Goal: Find specific page/section: Find specific page/section

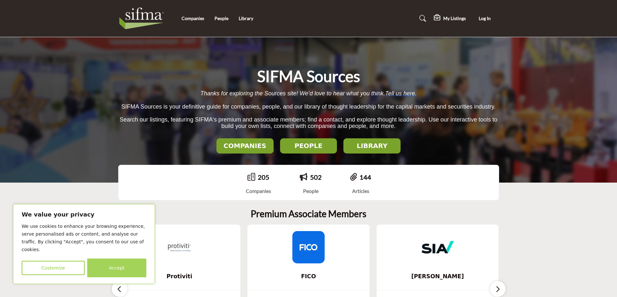
drag, startPoint x: 119, startPoint y: 267, endPoint x: 112, endPoint y: 235, distance: 33.1
click at [119, 267] on button "Accept" at bounding box center [116, 267] width 59 height 19
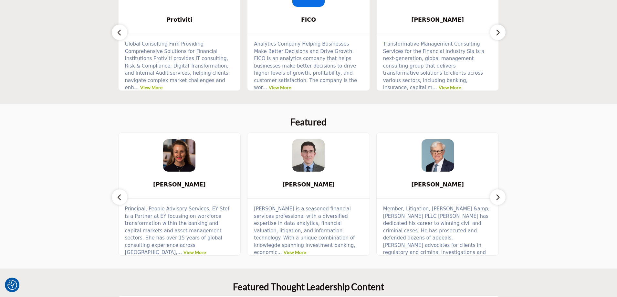
scroll to position [291, 0]
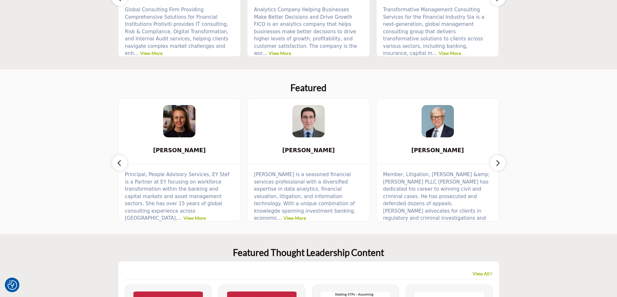
click at [498, 161] on icon "button" at bounding box center [497, 163] width 5 height 8
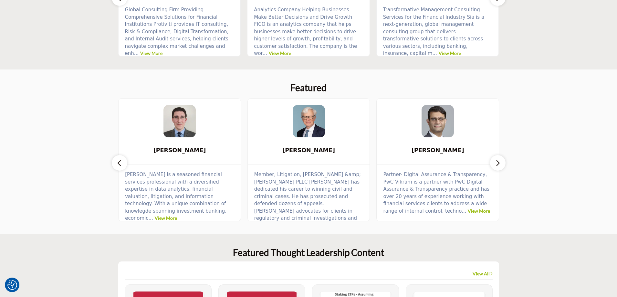
click at [498, 161] on icon "button" at bounding box center [497, 163] width 5 height 8
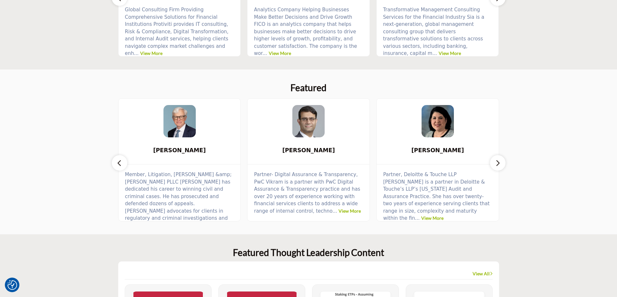
click at [498, 161] on icon "button" at bounding box center [497, 163] width 5 height 8
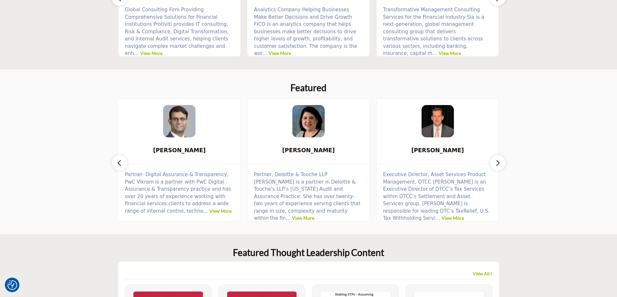
click at [498, 161] on icon "button" at bounding box center [497, 163] width 5 height 8
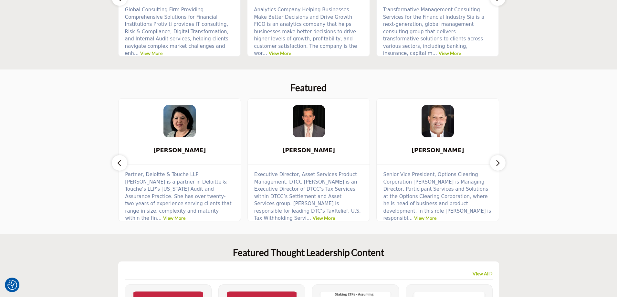
click at [498, 161] on icon "button" at bounding box center [497, 163] width 5 height 8
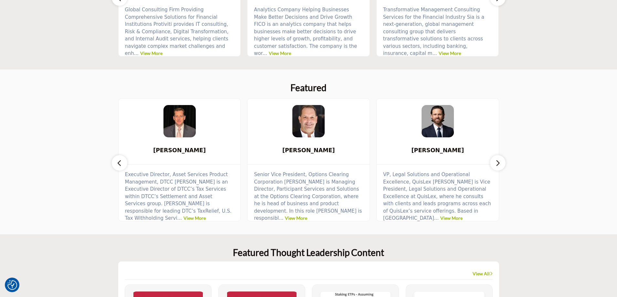
click at [498, 161] on icon "button" at bounding box center [497, 163] width 5 height 8
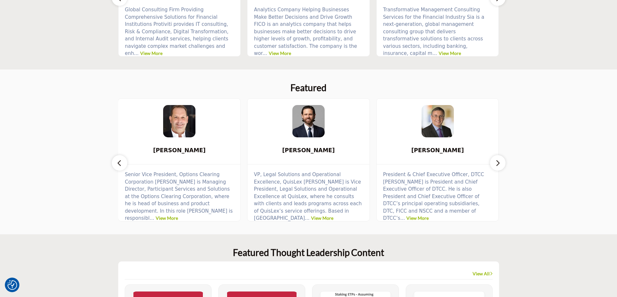
click at [498, 161] on icon "button" at bounding box center [497, 163] width 5 height 8
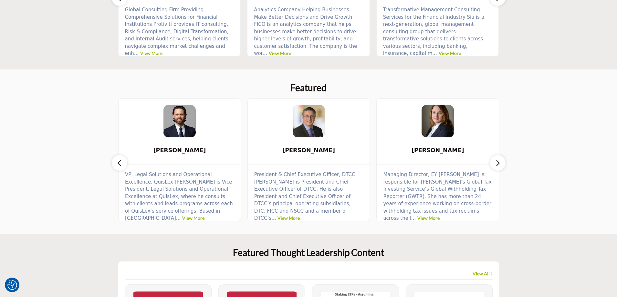
click at [498, 161] on icon "button" at bounding box center [497, 163] width 5 height 8
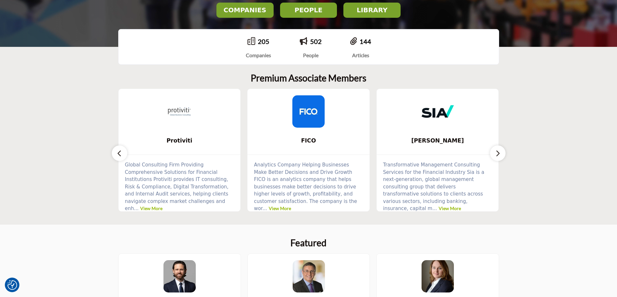
scroll to position [129, 0]
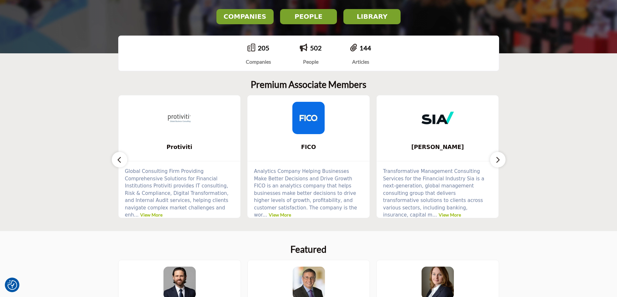
click at [501, 160] on button "button" at bounding box center [497, 159] width 15 height 15
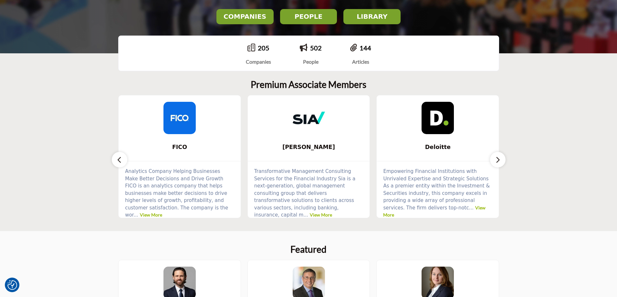
click at [501, 160] on button "button" at bounding box center [497, 159] width 15 height 15
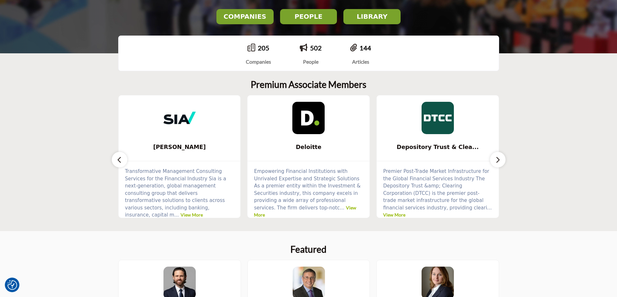
click at [501, 160] on button "button" at bounding box center [497, 159] width 15 height 15
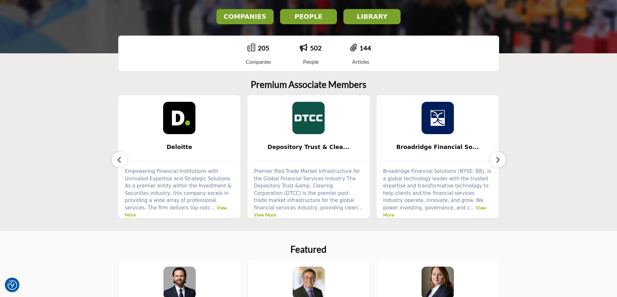
click at [501, 160] on button "button" at bounding box center [497, 159] width 15 height 15
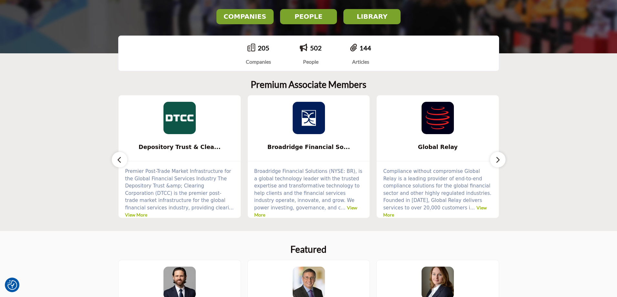
click at [501, 160] on button "button" at bounding box center [497, 159] width 15 height 15
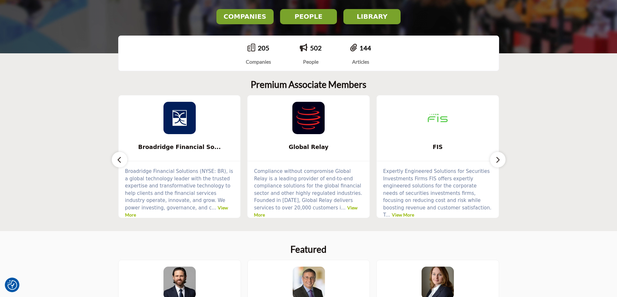
click at [501, 160] on button "button" at bounding box center [497, 159] width 15 height 15
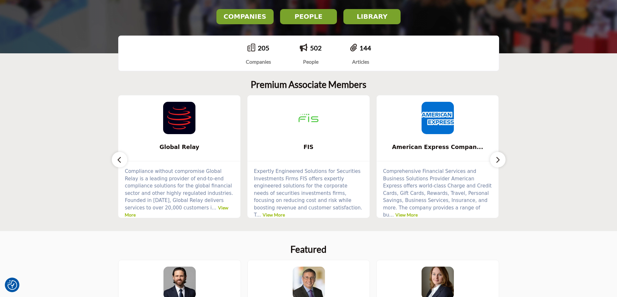
click at [501, 160] on button "button" at bounding box center [497, 159] width 15 height 15
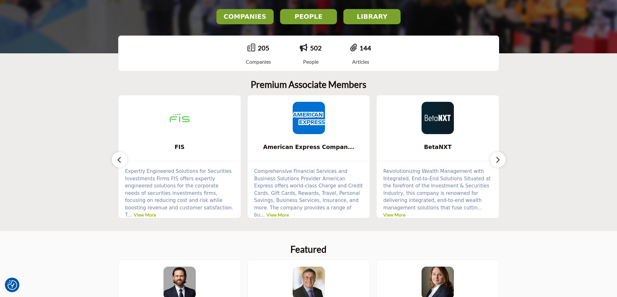
click at [501, 160] on button "button" at bounding box center [497, 159] width 15 height 15
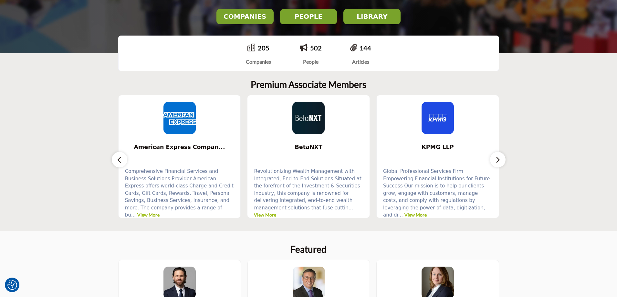
click at [501, 160] on button "button" at bounding box center [497, 159] width 15 height 15
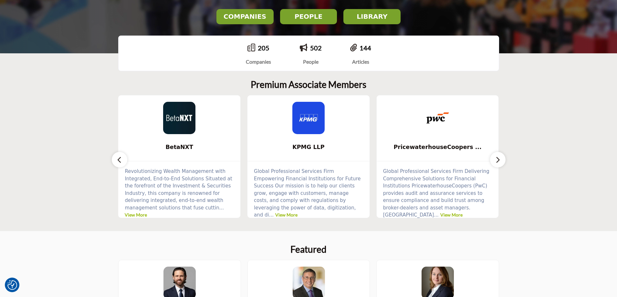
click at [501, 160] on button "button" at bounding box center [497, 159] width 15 height 15
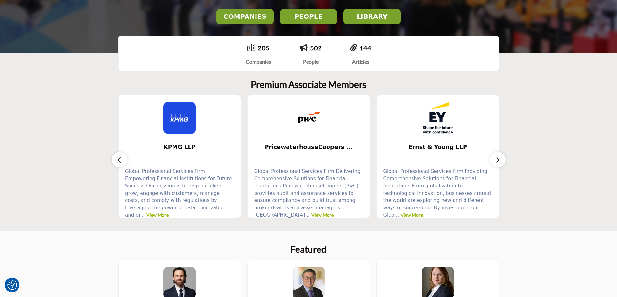
click at [501, 160] on button "button" at bounding box center [497, 159] width 15 height 15
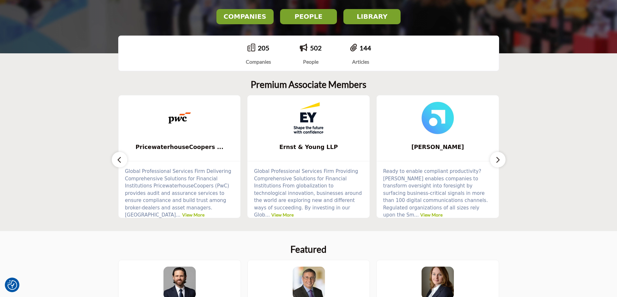
click at [501, 160] on button "button" at bounding box center [497, 159] width 15 height 15
click at [499, 160] on icon "button" at bounding box center [497, 160] width 5 height 8
click at [271, 17] on h2 "PEOPLE" at bounding box center [244, 17] width 53 height 8
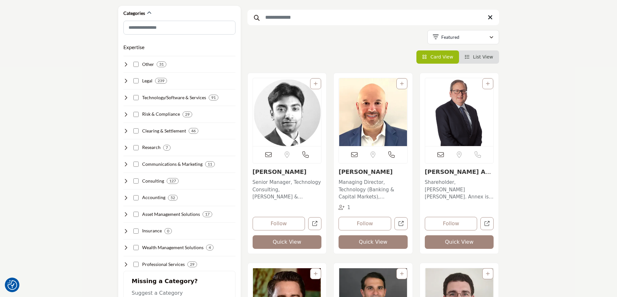
scroll to position [97, 0]
click at [126, 115] on icon at bounding box center [125, 114] width 5 height 5
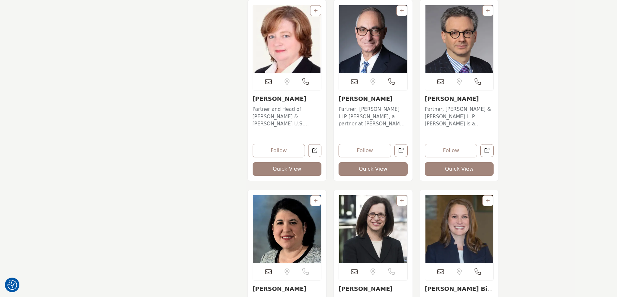
scroll to position [2841, 0]
